Goal: Task Accomplishment & Management: Manage account settings

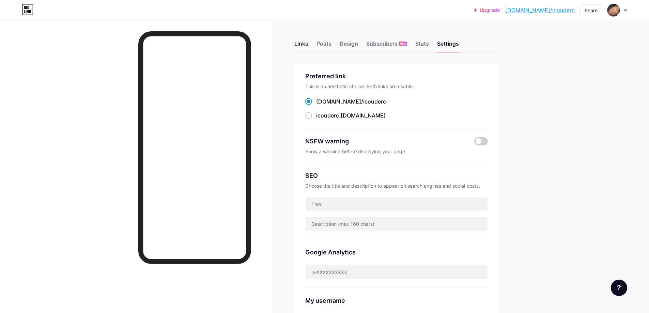
click at [307, 47] on div "Links" at bounding box center [301, 46] width 14 height 12
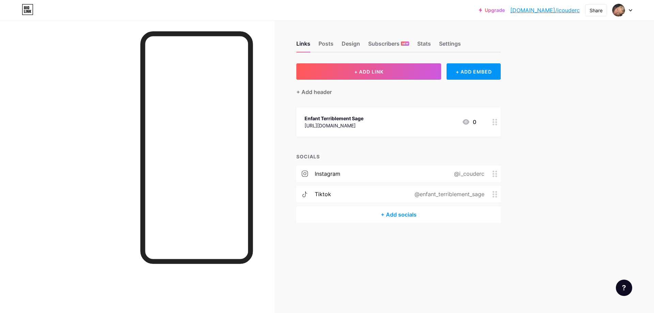
click at [386, 122] on div "Enfant Terriblement Sage [URL][DOMAIN_NAME] 0" at bounding box center [391, 122] width 172 height 16
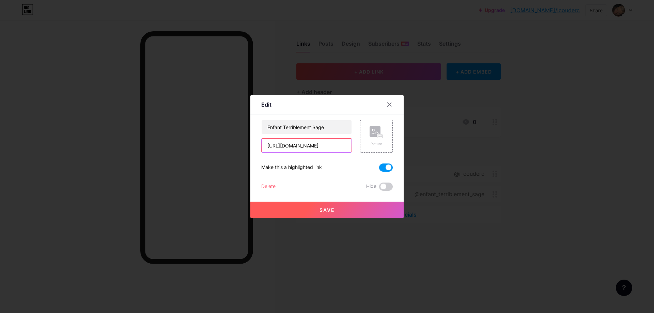
drag, startPoint x: 325, startPoint y: 145, endPoint x: 269, endPoint y: 147, distance: 55.9
click at [221, 150] on div "Edit Content YouTube Play YouTube video without leaving your page. ADD Vimeo Pl…" at bounding box center [327, 156] width 654 height 313
paste input "Enfant-Terriblement-Sage-Recueil-po%C3%A8mes/dp/B0FL2RHQVK/ref=sr_1_1?__mk_fr_F…"
type input "[URL][DOMAIN_NAME]"
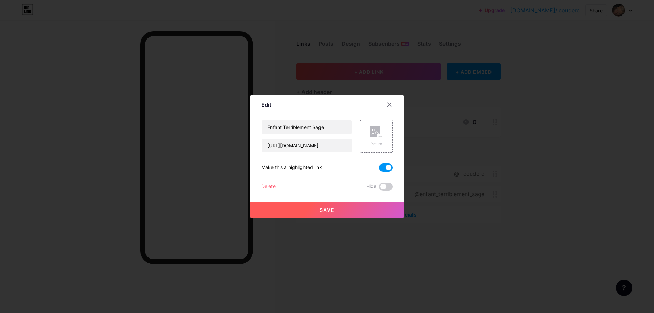
drag, startPoint x: 409, startPoint y: 53, endPoint x: 488, endPoint y: 38, distance: 80.0
drag, startPoint x: 488, startPoint y: 38, endPoint x: 320, endPoint y: 168, distance: 212.0
click at [320, 168] on div "Make this a highlighted link" at bounding box center [326, 168] width 131 height 8
click at [370, 133] on rect at bounding box center [375, 131] width 11 height 11
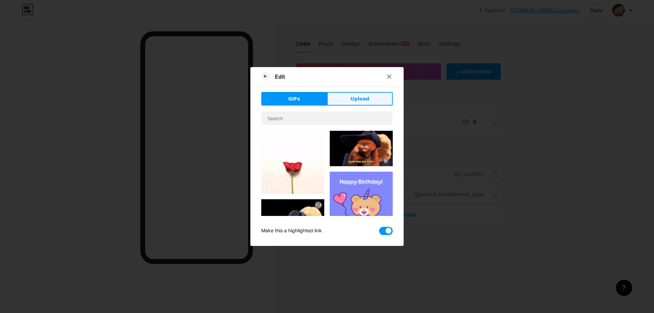
click at [351, 103] on button "Upload" at bounding box center [360, 99] width 66 height 14
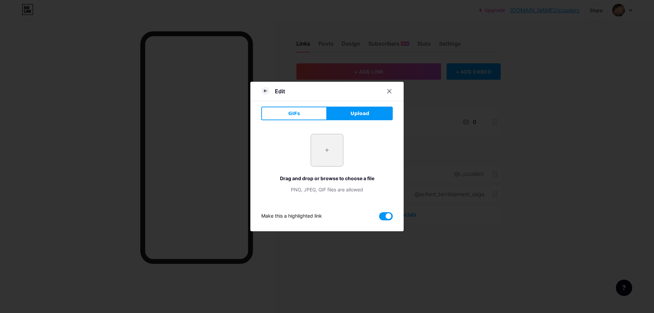
click at [328, 152] on input "file" at bounding box center [327, 150] width 32 height 32
click at [288, 111] on span "GIFs" at bounding box center [294, 113] width 12 height 7
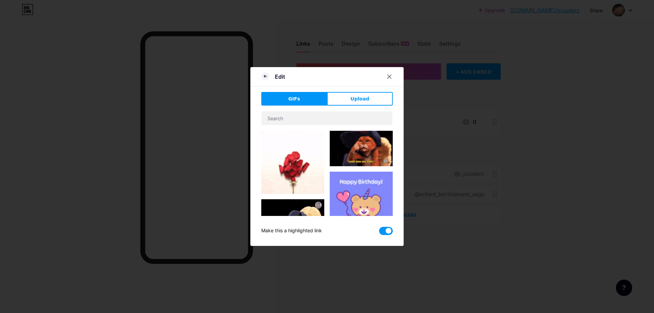
click at [373, 94] on button "Upload" at bounding box center [360, 99] width 66 height 14
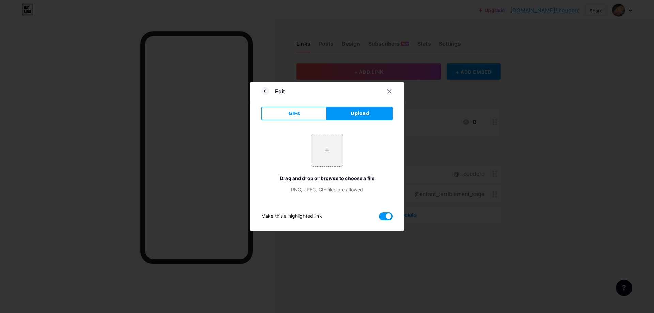
click at [322, 142] on input "file" at bounding box center [327, 150] width 32 height 32
type input "C:\fakepath\PREMIERE COUVERTURE.PNG"
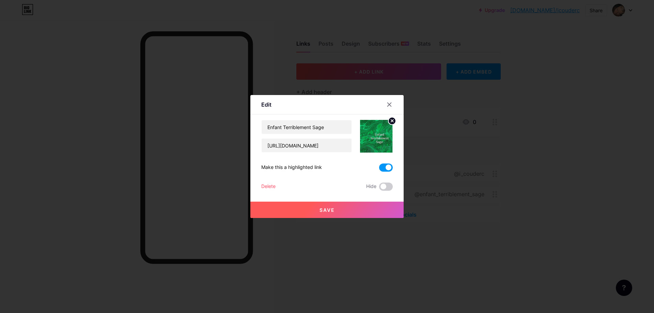
click at [331, 209] on span "Save" at bounding box center [327, 210] width 15 height 6
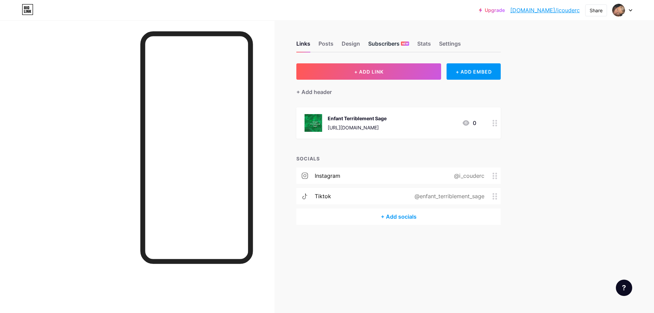
click at [374, 44] on div "Subscribers NEW" at bounding box center [388, 46] width 41 height 12
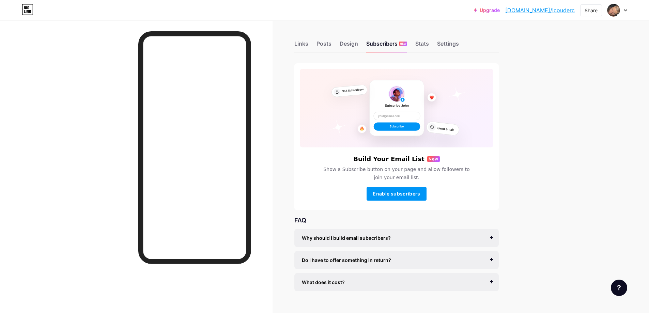
click at [362, 46] on div "Links Posts Design Subscribers NEW Stats Settings" at bounding box center [396, 41] width 204 height 24
click at [315, 39] on div "Links Posts Design Subscribers NEW Stats Settings" at bounding box center [396, 41] width 204 height 24
click at [453, 44] on div "Settings" at bounding box center [448, 46] width 22 height 12
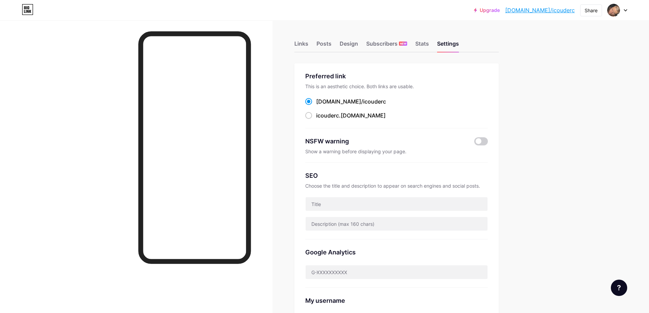
drag, startPoint x: 372, startPoint y: 101, endPoint x: 320, endPoint y: 102, distance: 52.8
click at [320, 102] on div "[DOMAIN_NAME]/ icouderc" at bounding box center [396, 101] width 183 height 9
copy label "[DOMAIN_NAME]/ icouderc"
click at [541, 109] on div "Upgrade [DOMAIN_NAME]/icoude... [DOMAIN_NAME]/icouderc Share Switch accounts IC…" at bounding box center [324, 266] width 649 height 533
